Goal: Information Seeking & Learning: Learn about a topic

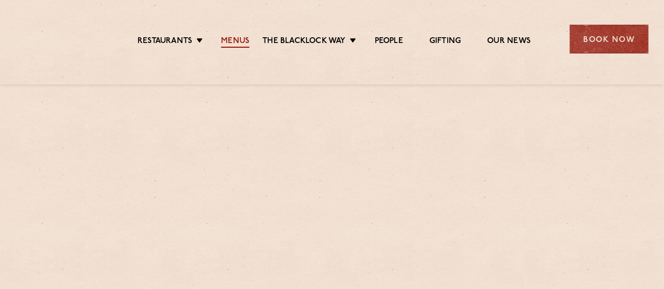
click at [230, 39] on link "Menus" at bounding box center [235, 42] width 28 height 12
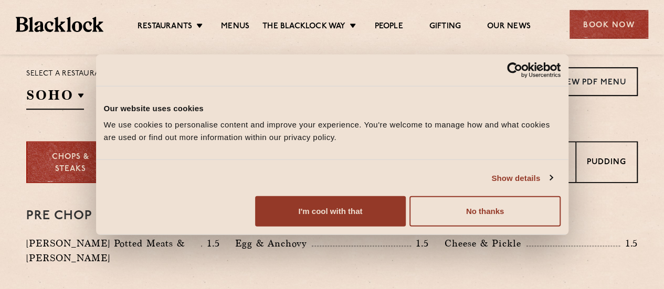
scroll to position [478, 0]
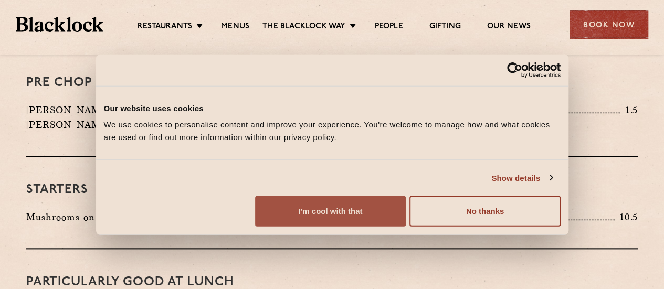
click at [405, 219] on button "I'm cool with that" at bounding box center [330, 211] width 151 height 30
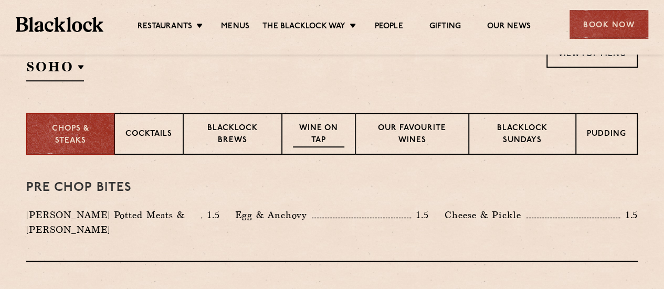
scroll to position [375, 0]
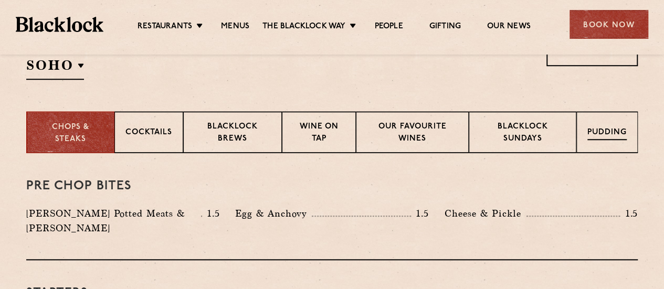
click at [612, 123] on div "Pudding" at bounding box center [606, 132] width 61 height 42
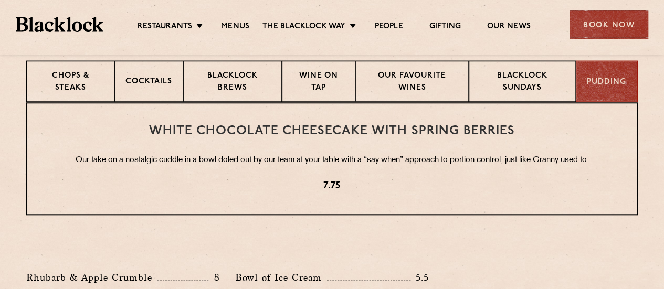
scroll to position [373, 0]
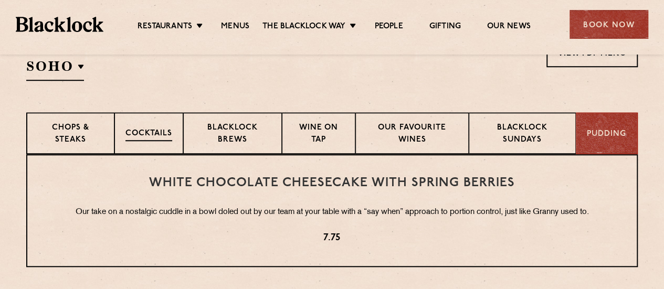
click at [151, 121] on div "Cocktails" at bounding box center [148, 133] width 69 height 42
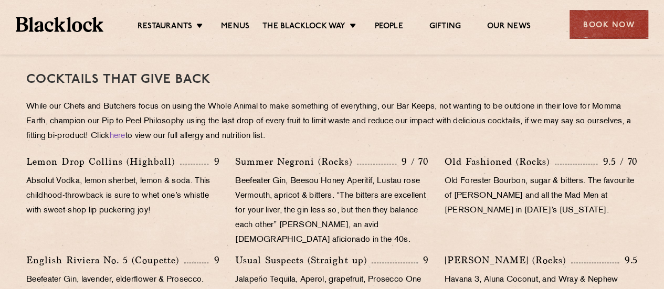
scroll to position [480, 0]
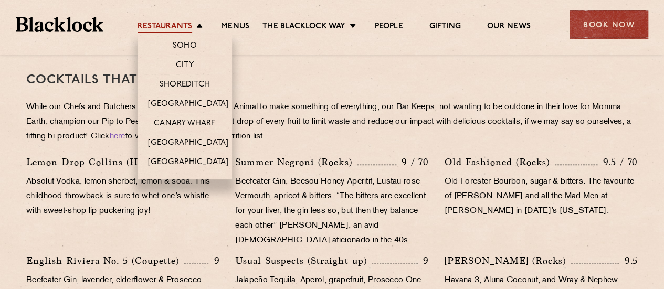
click at [166, 26] on link "Restaurants" at bounding box center [164, 28] width 55 height 12
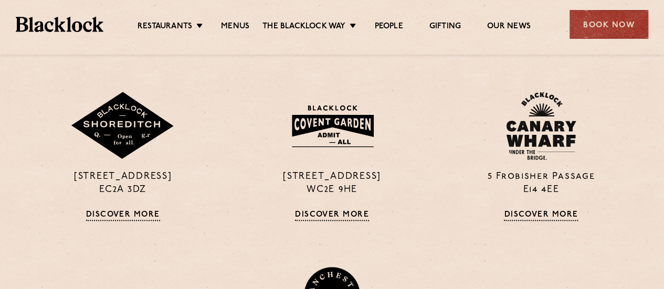
scroll to position [667, 0]
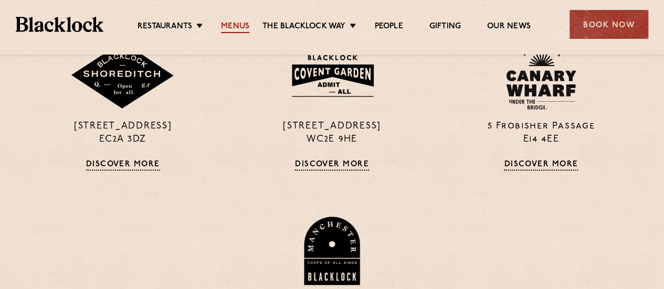
click at [230, 25] on link "Menus" at bounding box center [235, 28] width 28 height 12
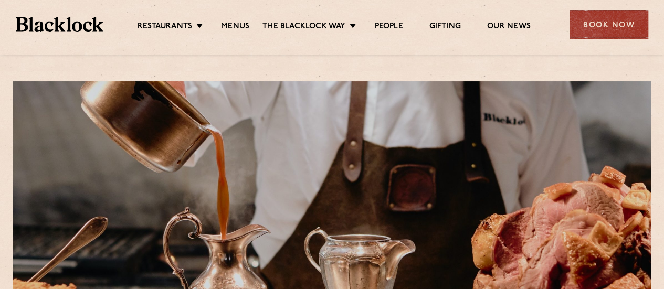
drag, startPoint x: 335, startPoint y: 115, endPoint x: 305, endPoint y: 117, distance: 29.5
click at [306, 119] on div at bounding box center [331, 229] width 637 height 296
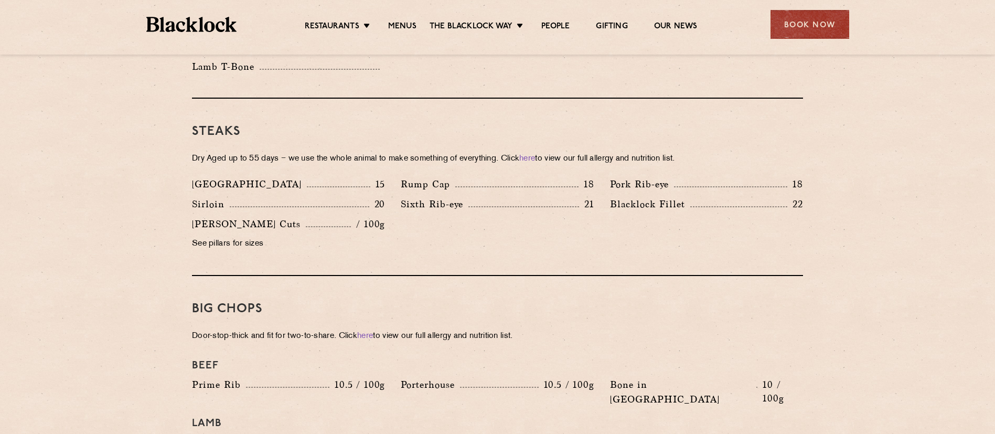
scroll to position [865, 0]
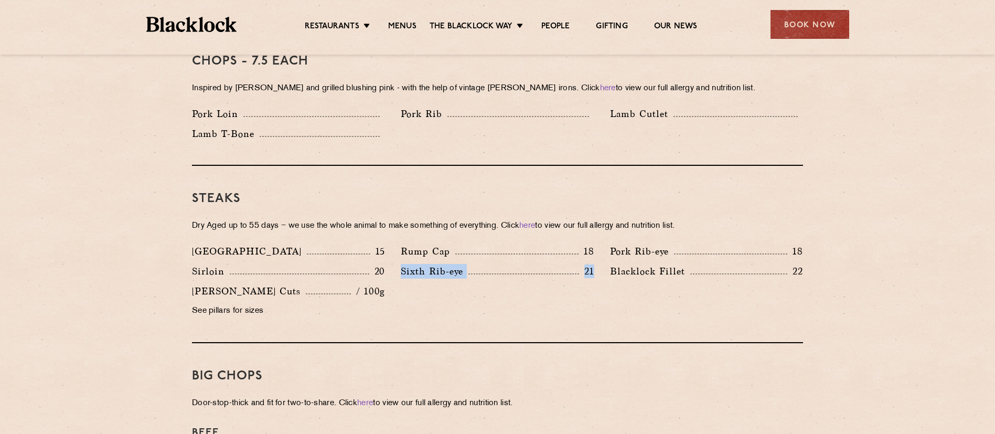
drag, startPoint x: 401, startPoint y: 253, endPoint x: 595, endPoint y: 254, distance: 194.1
click at [595, 264] on div "Sixth Rib-eye 21" at bounding box center [497, 274] width 209 height 20
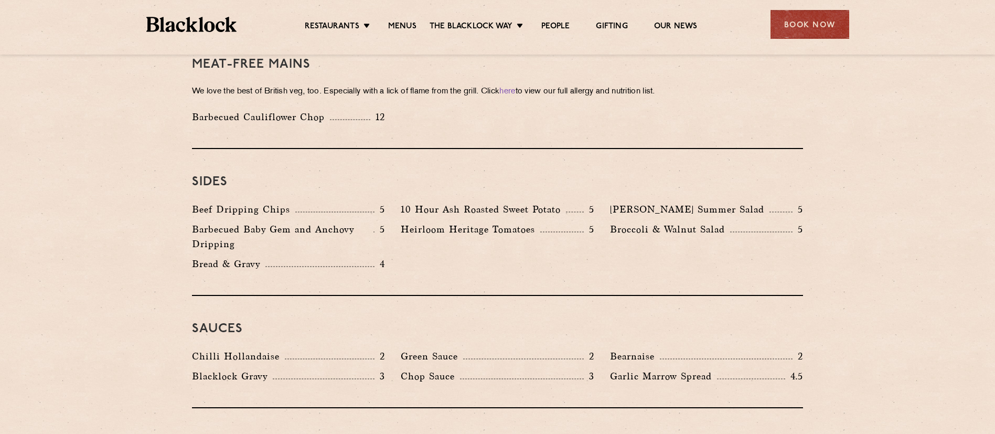
scroll to position [1495, 0]
